Goal: Task Accomplishment & Management: Use online tool/utility

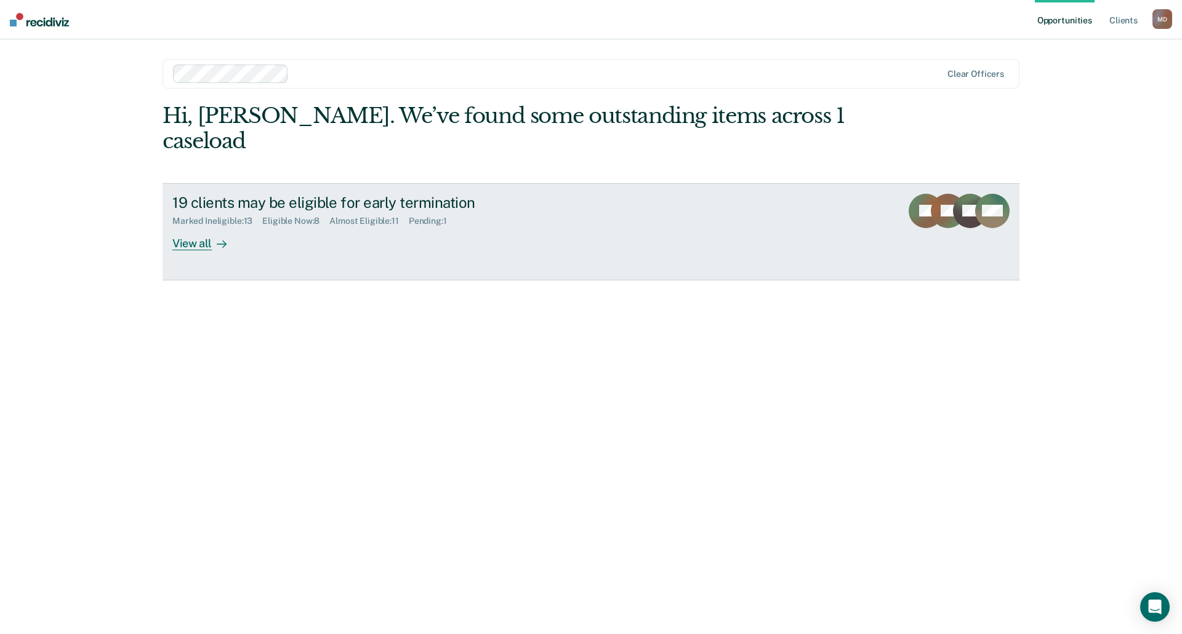
click at [181, 226] on div "View all" at bounding box center [206, 238] width 69 height 24
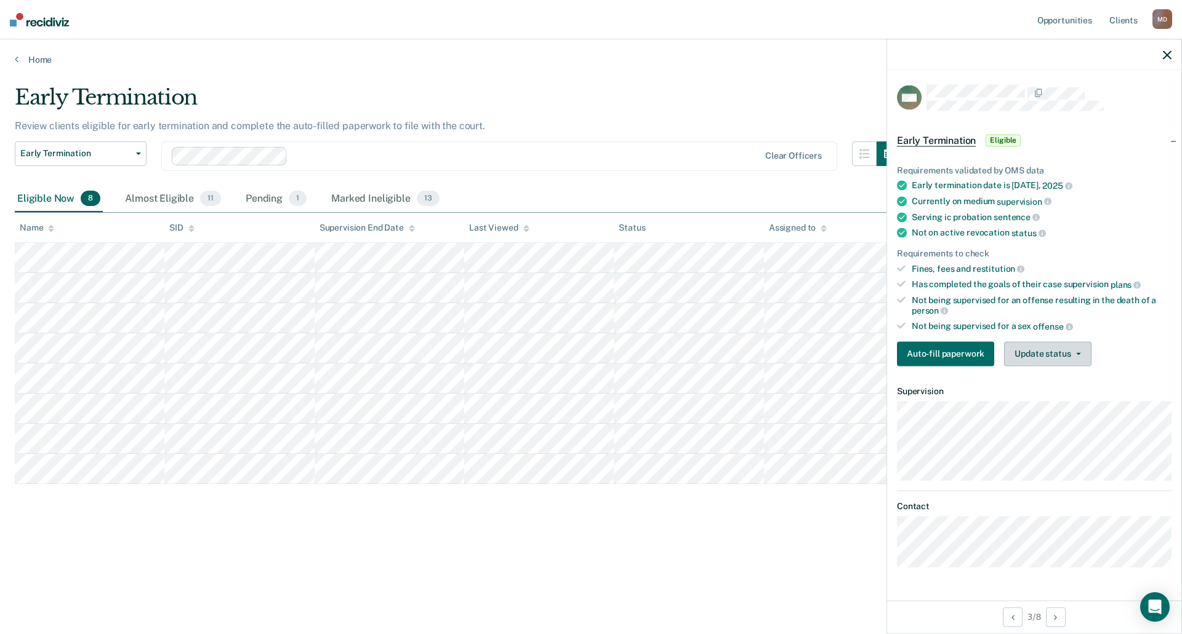
click at [1022, 353] on button "Update status" at bounding box center [1047, 354] width 87 height 25
click at [1034, 406] on button "Mark Ineligible" at bounding box center [1063, 403] width 119 height 20
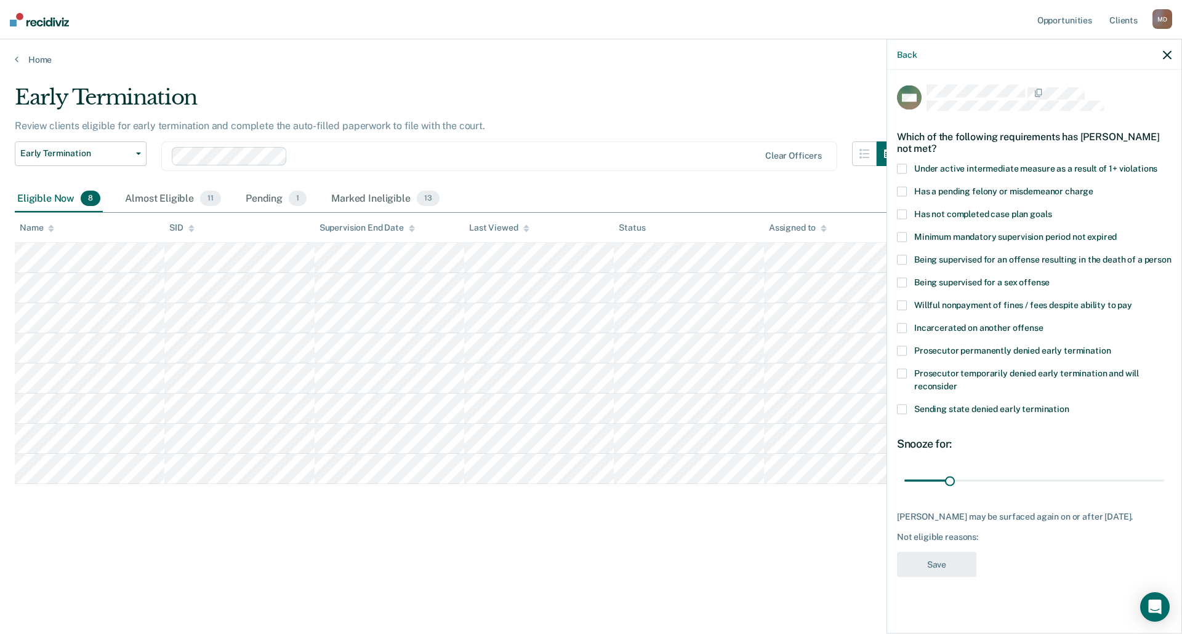
click at [902, 215] on span at bounding box center [902, 215] width 10 height 10
click at [900, 188] on span at bounding box center [902, 192] width 10 height 10
click at [950, 481] on input "range" at bounding box center [1034, 481] width 260 height 22
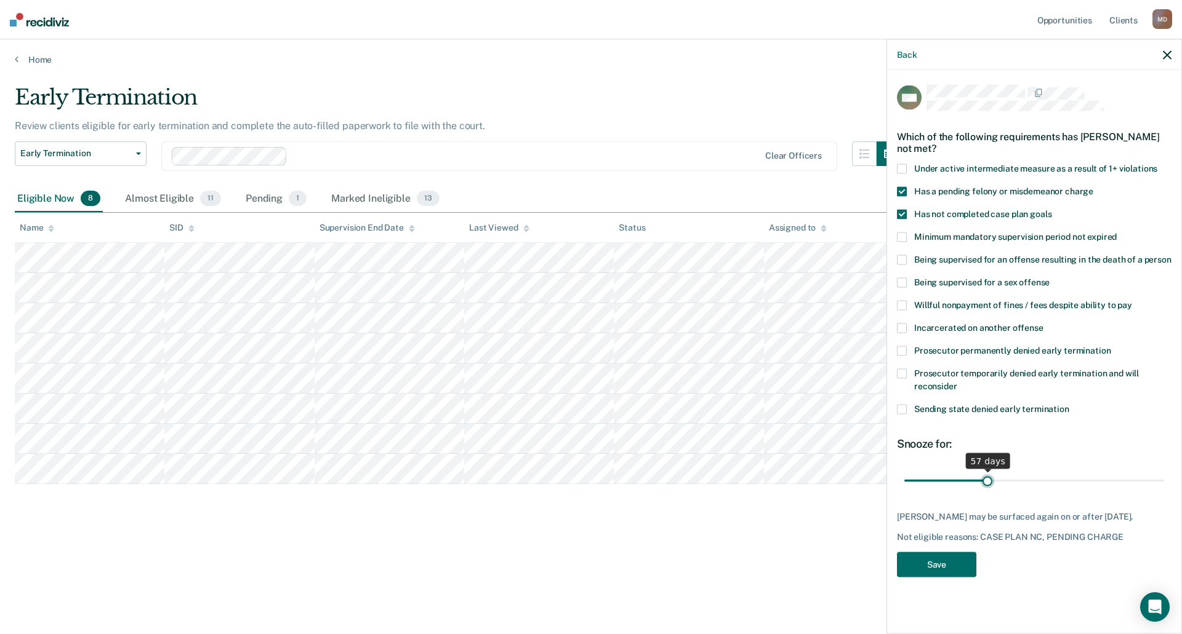
drag, startPoint x: 978, startPoint y: 480, endPoint x: 988, endPoint y: 480, distance: 9.2
click at [988, 480] on input "range" at bounding box center [1034, 481] width 260 height 22
type input "60"
click at [991, 480] on input "range" at bounding box center [1034, 481] width 260 height 22
click at [938, 578] on button "Save" at bounding box center [936, 565] width 79 height 25
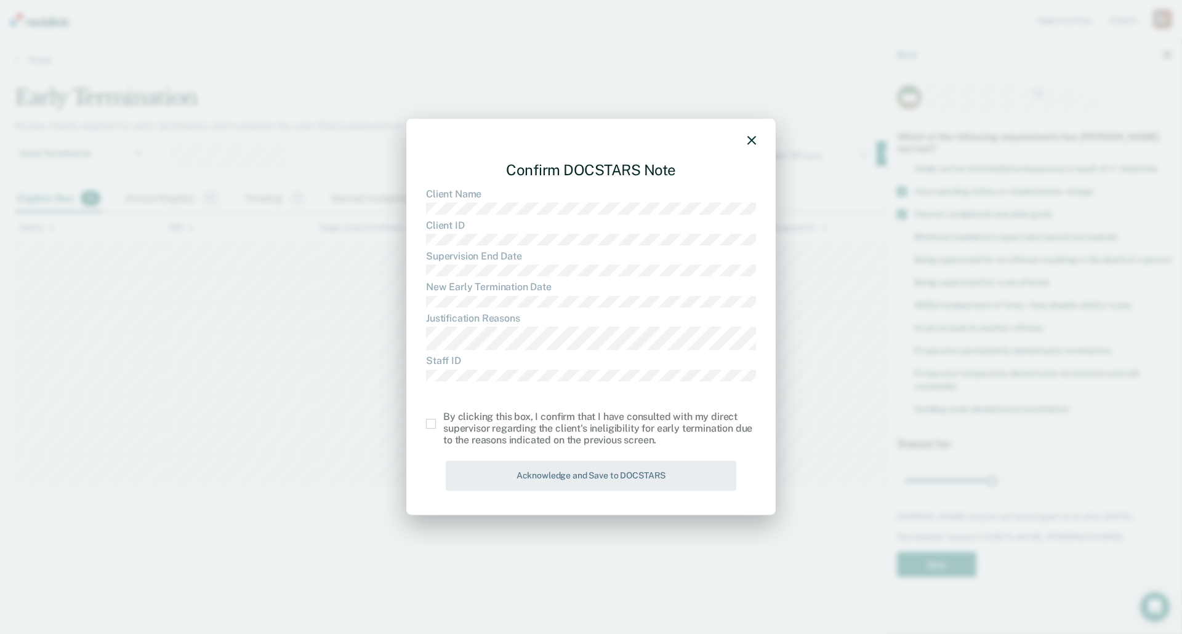
click at [430, 423] on span at bounding box center [431, 424] width 10 height 10
click at [443, 419] on input "checkbox" at bounding box center [443, 419] width 0 height 0
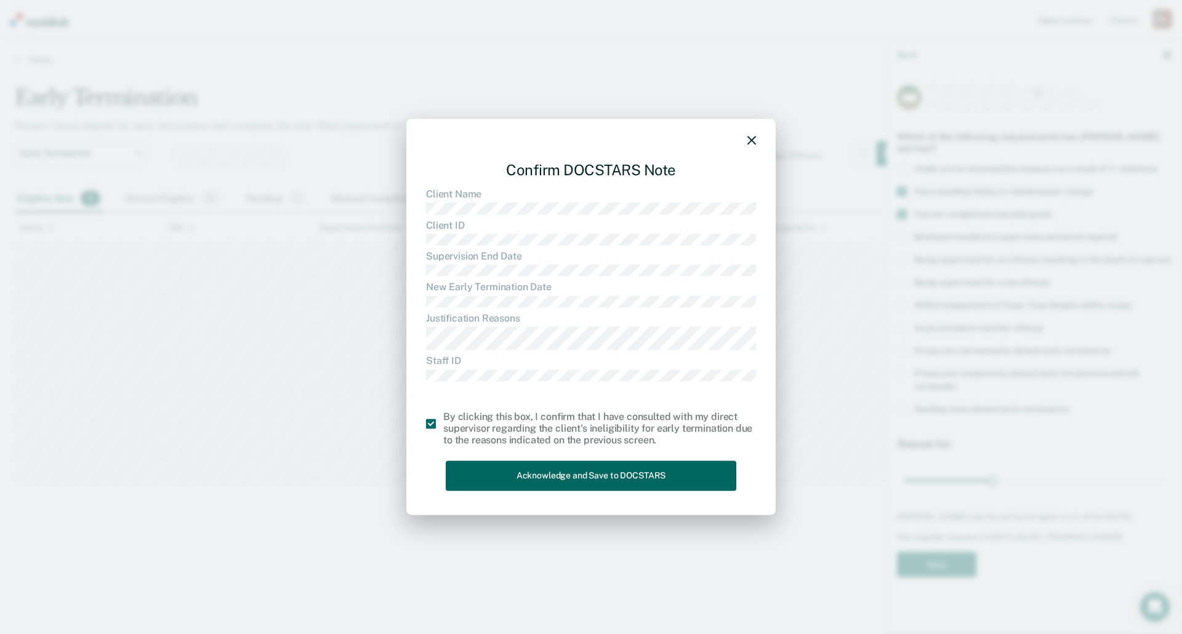
click at [566, 475] on button "Acknowledge and Save to DOCSTARS" at bounding box center [591, 477] width 290 height 30
